Goal: Entertainment & Leisure: Consume media (video, audio)

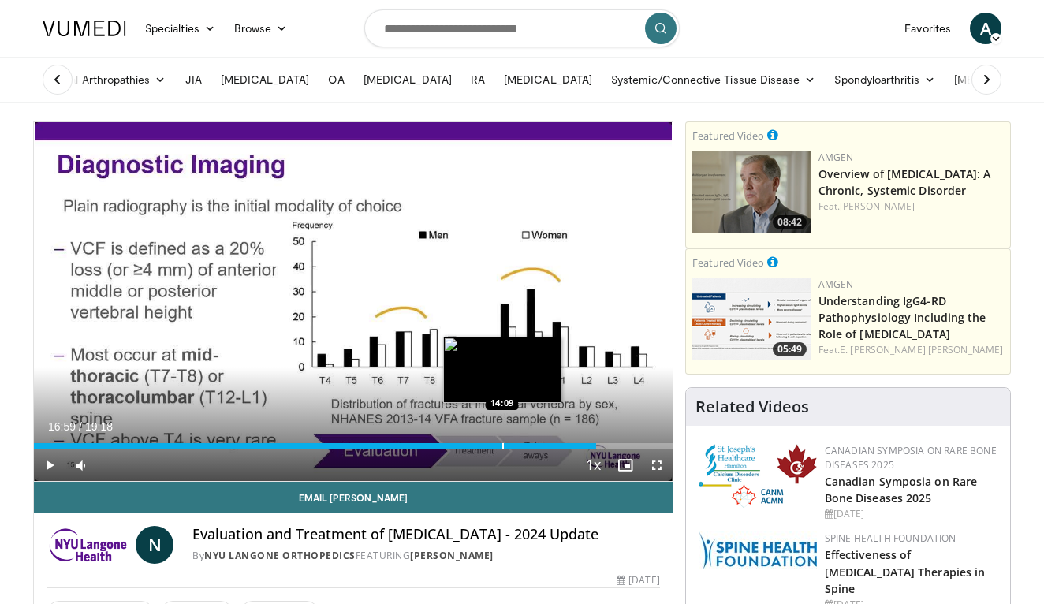
click at [502, 446] on div "Progress Bar" at bounding box center [503, 446] width 2 height 6
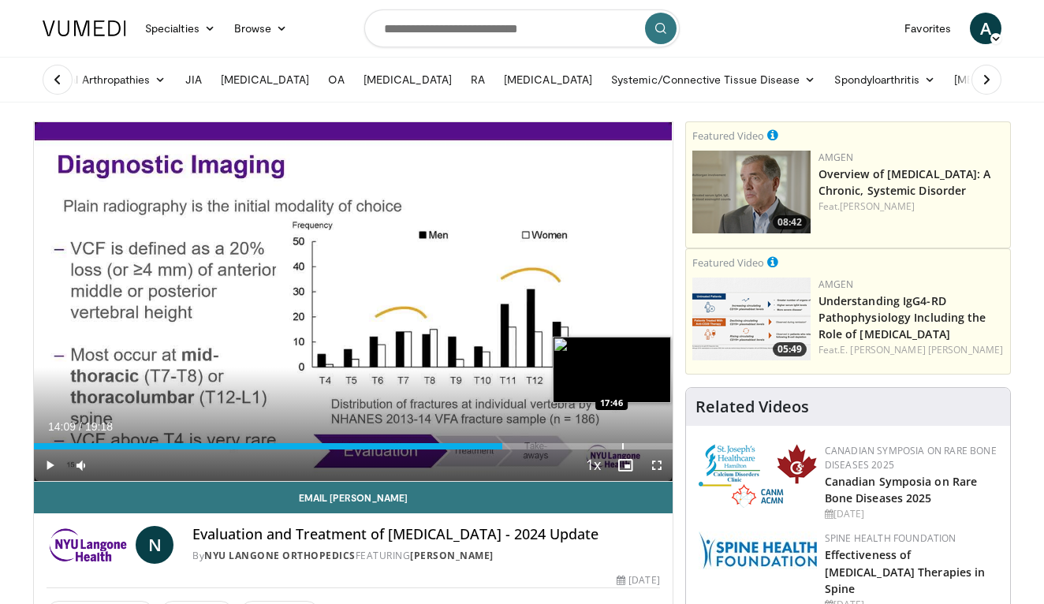
click at [624, 449] on div "Progress Bar" at bounding box center [623, 446] width 2 height 6
click at [646, 446] on div "Progress Bar" at bounding box center [647, 446] width 2 height 6
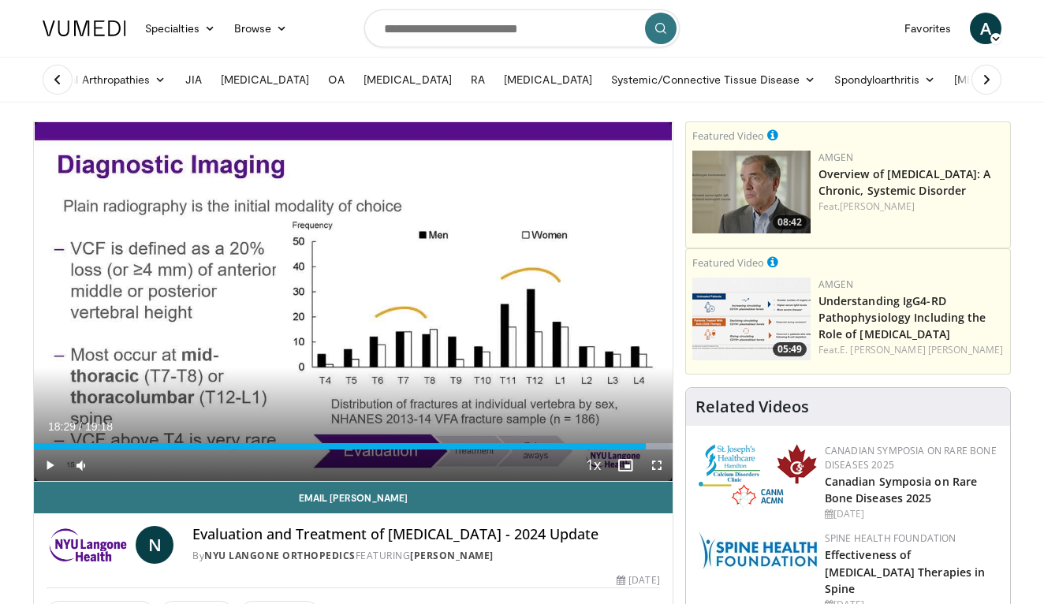
click at [425, 456] on div "Current Time 18:29 / Duration 19:18 Play Skip Backward Skip Forward Mute 0% Loa…" at bounding box center [353, 465] width 639 height 32
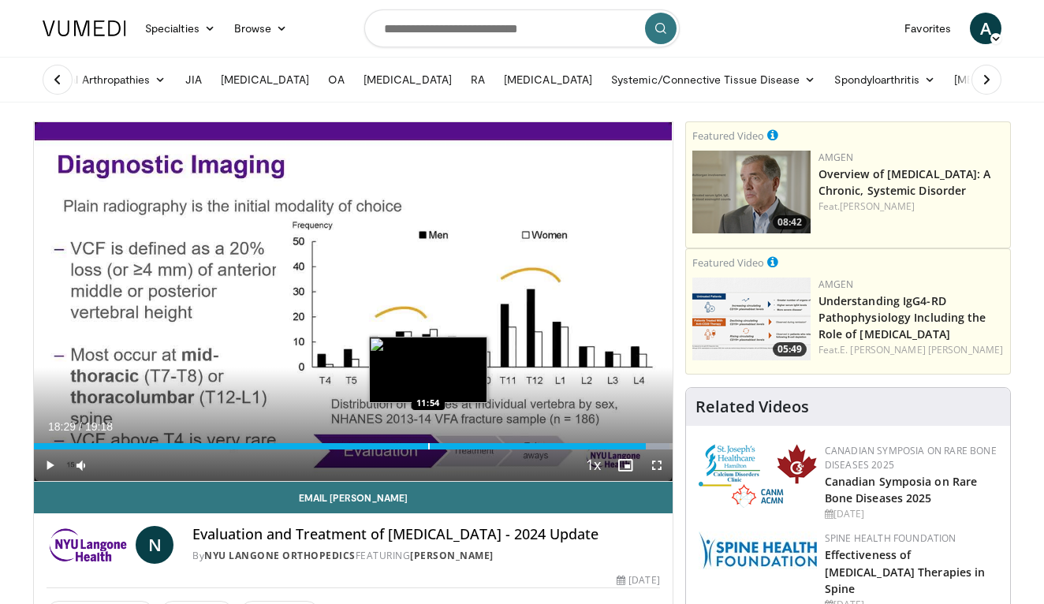
click at [428, 446] on div "Progress Bar" at bounding box center [429, 446] width 2 height 6
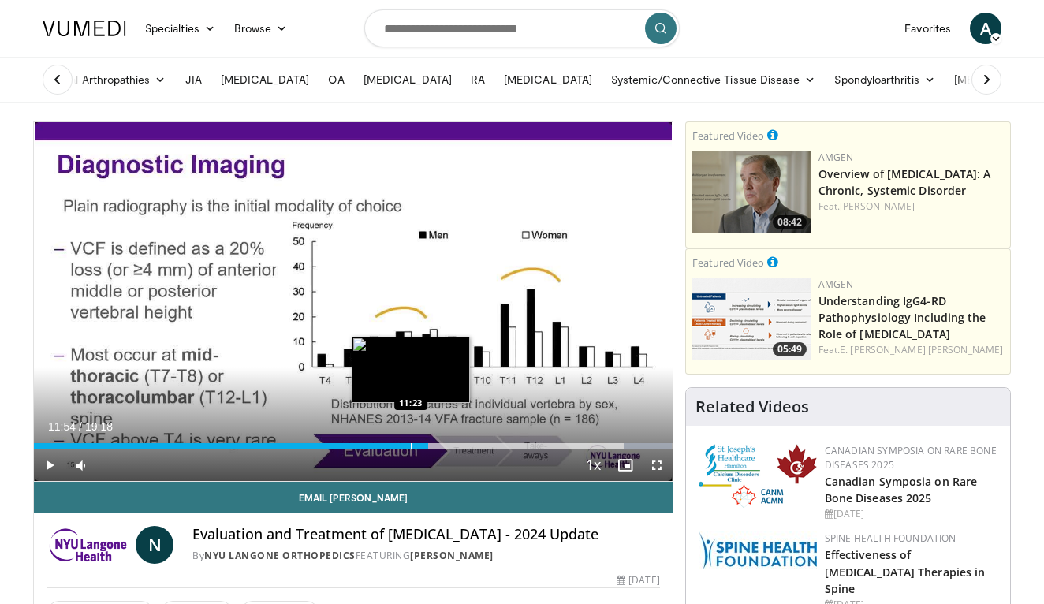
click at [351, 442] on div "Loaded : 99.98% 11:54 11:23" at bounding box center [353, 441] width 639 height 15
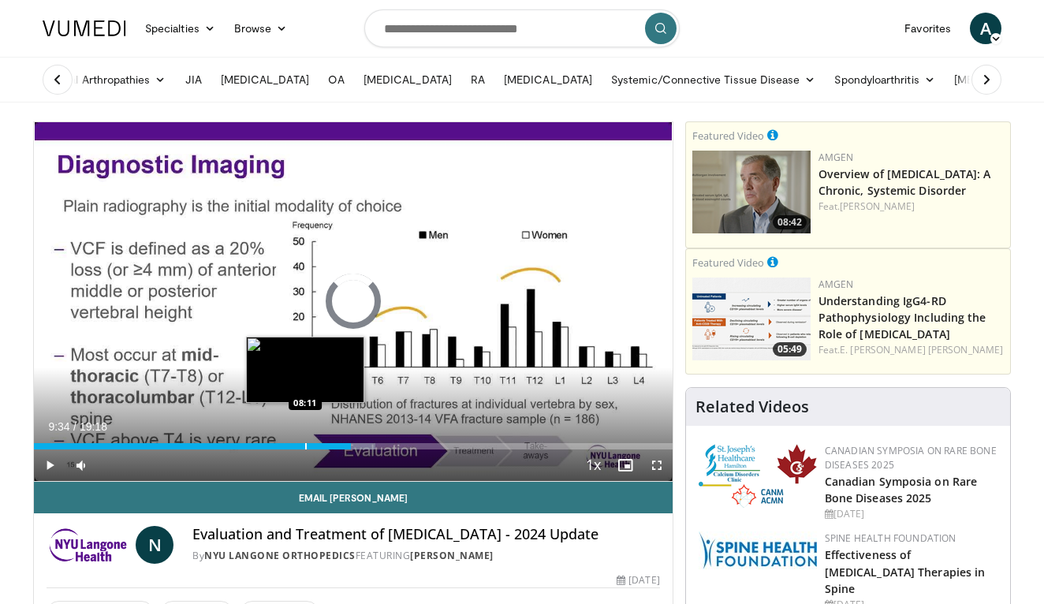
click at [304, 442] on div "Loaded : 53.53% 09:34 08:11" at bounding box center [353, 441] width 639 height 15
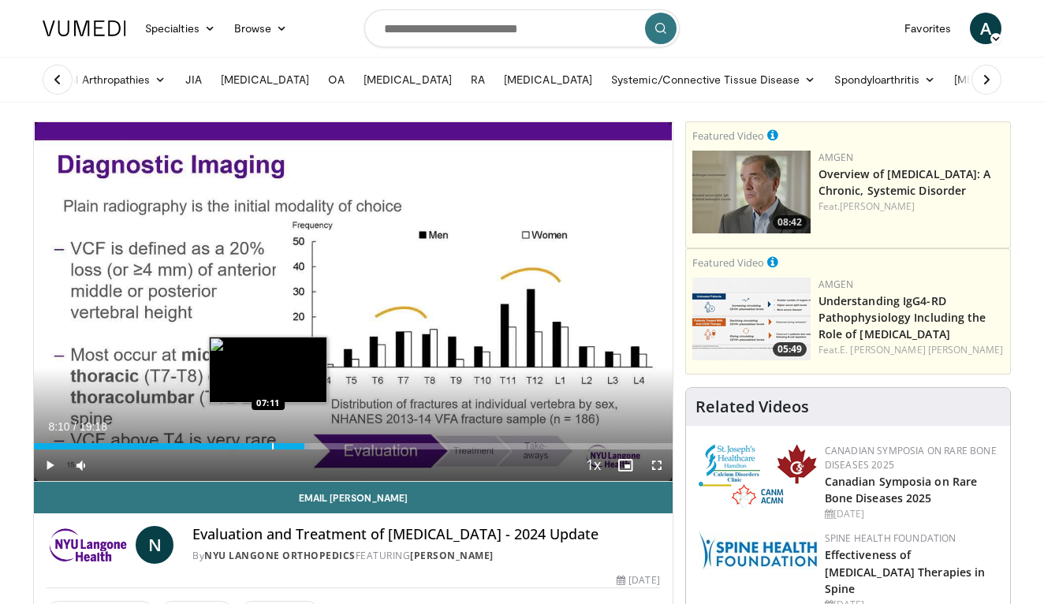
click at [268, 441] on div "Loaded : 43.17% 08:10 07:11" at bounding box center [353, 441] width 639 height 15
click at [300, 440] on div "Loaded : 36.80% 07:04 07:17" at bounding box center [353, 441] width 639 height 15
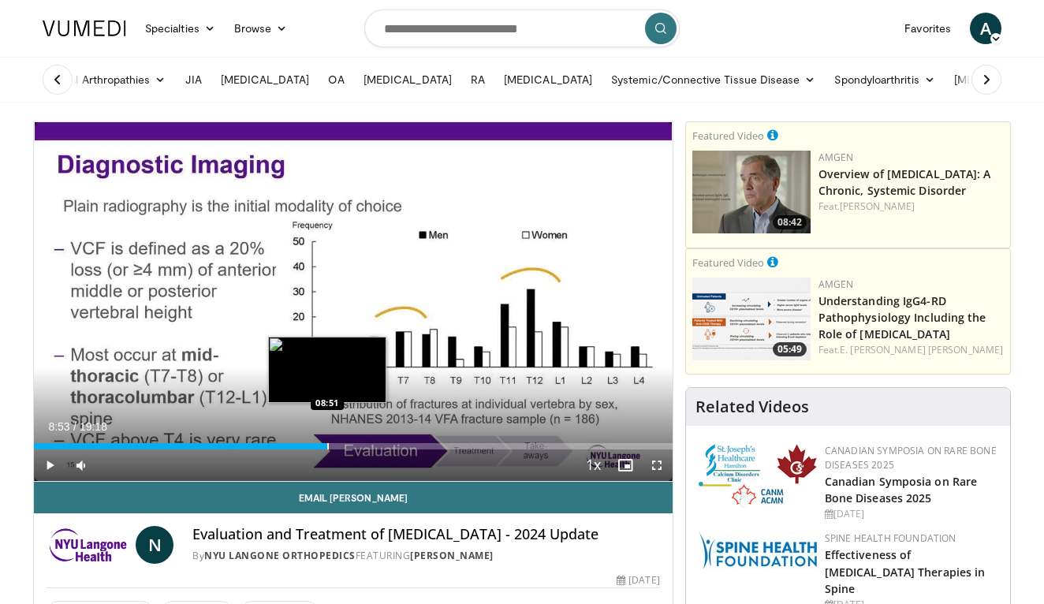
click at [328, 440] on div "Loaded : 43.17% 08:53 08:51" at bounding box center [353, 441] width 639 height 15
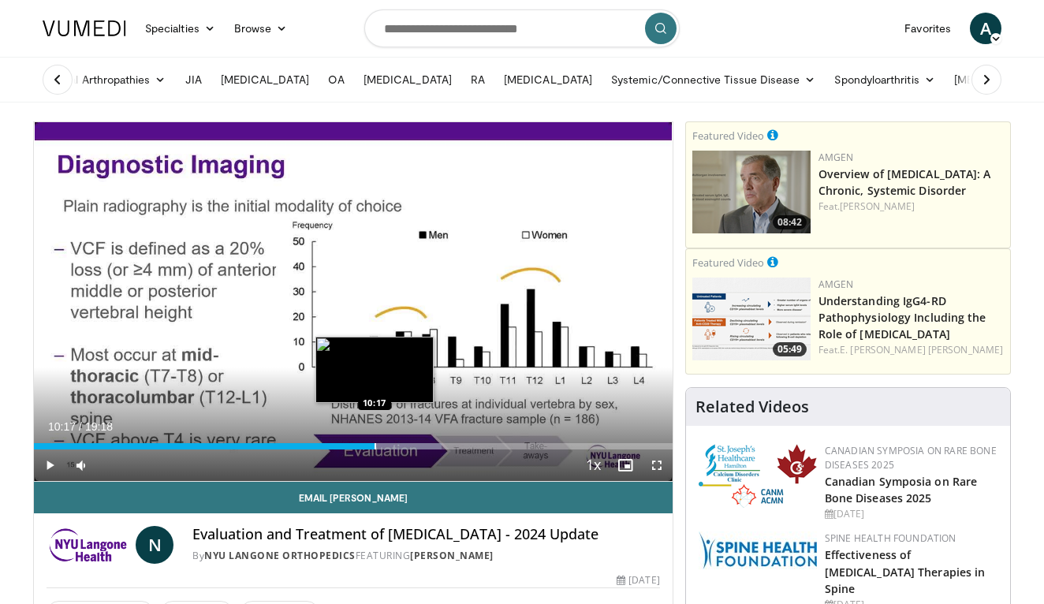
click at [375, 447] on div "Progress Bar" at bounding box center [376, 446] width 2 height 6
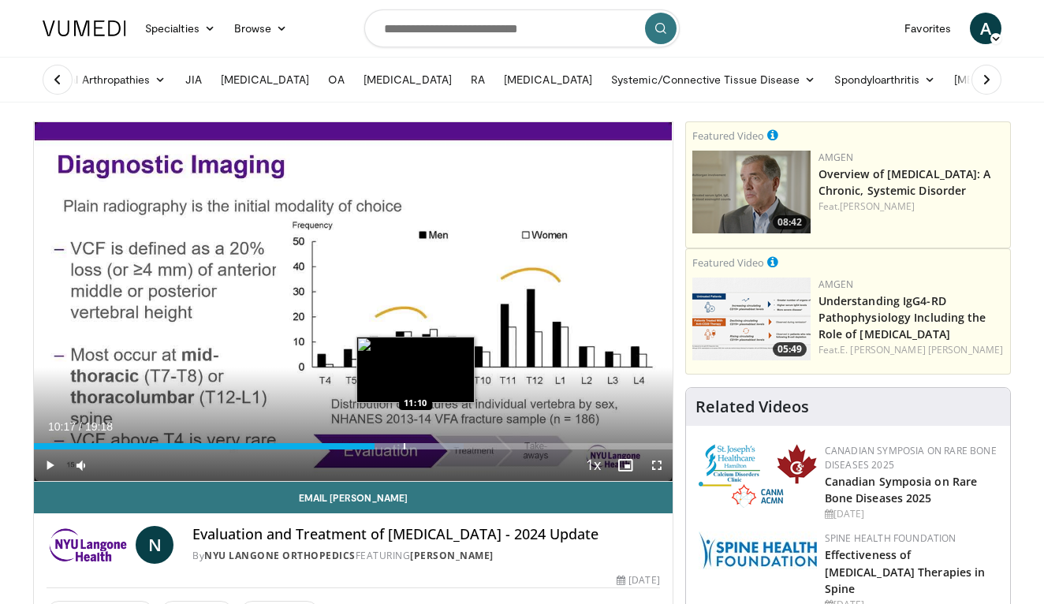
click at [405, 443] on div "Progress Bar" at bounding box center [405, 446] width 2 height 6
click at [453, 446] on div "Loaded : 72.53% 11:34 11:34" at bounding box center [353, 446] width 639 height 6
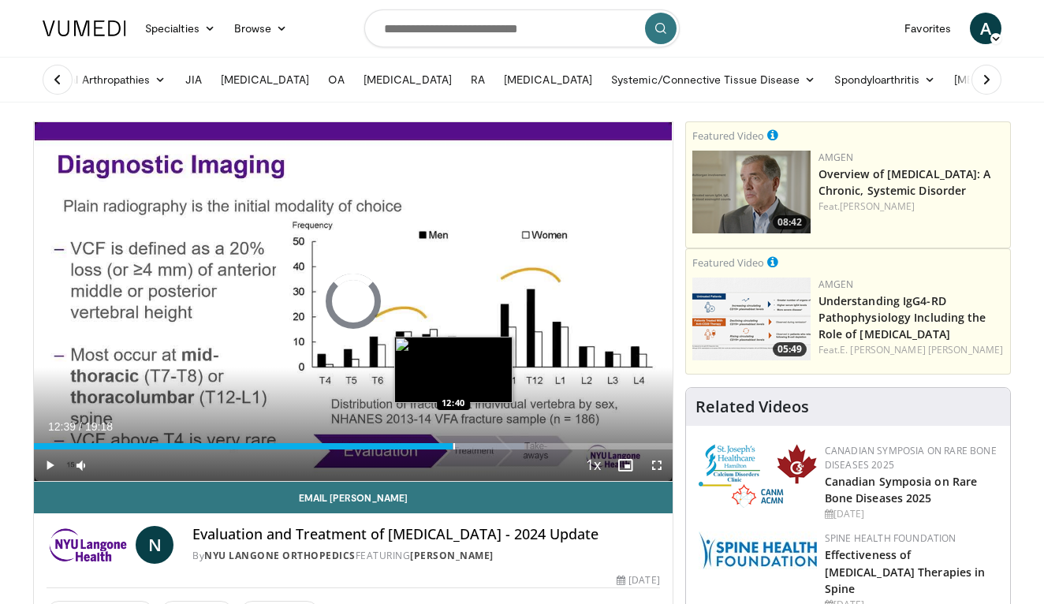
click at [488, 445] on div "Loaded : 76.85% 12:39 12:40" at bounding box center [353, 446] width 639 height 6
